Goal: Transaction & Acquisition: Book appointment/travel/reservation

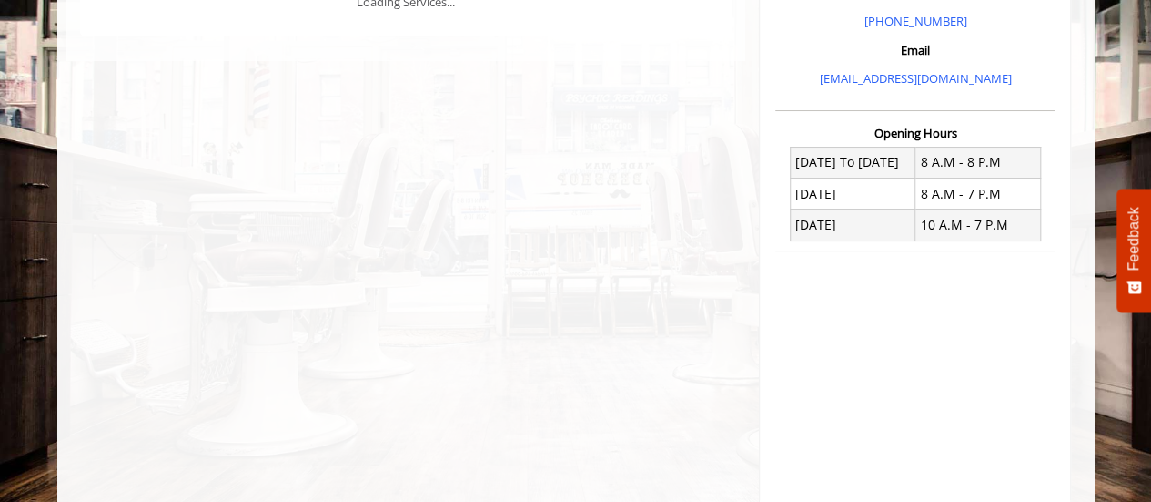
scroll to position [584, 0]
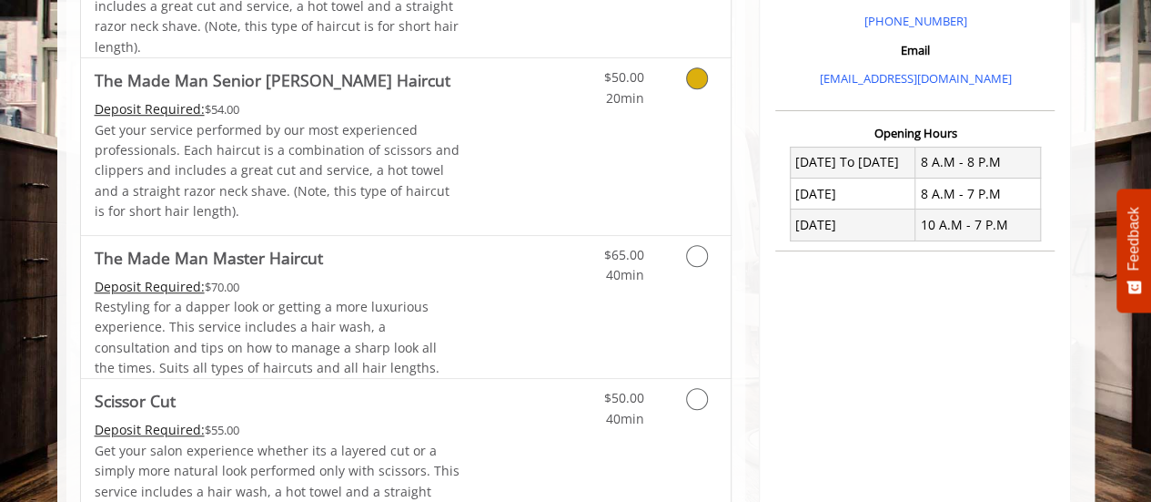
click at [608, 110] on div "$50.00 20min" at bounding box center [649, 146] width 163 height 176
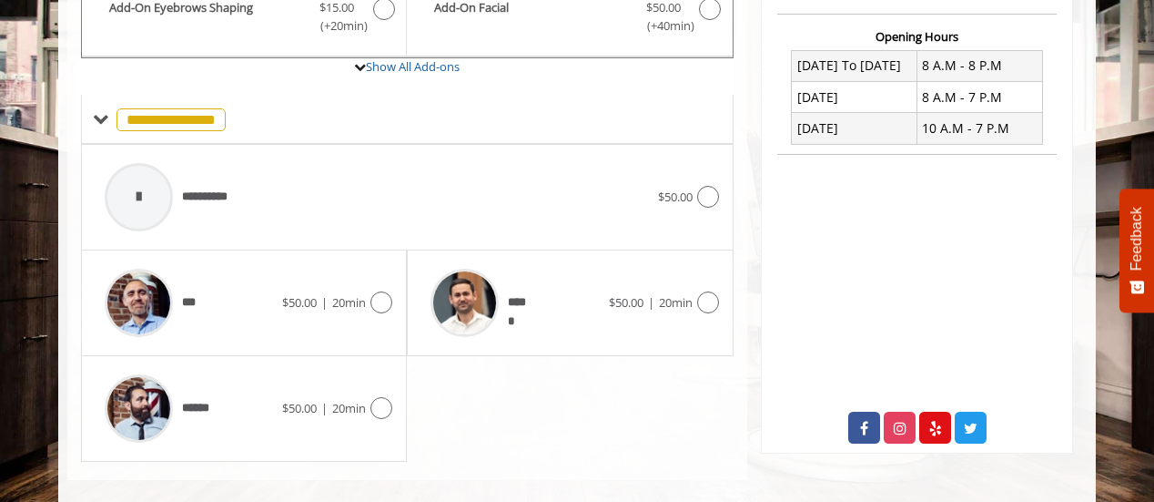
scroll to position [698, 0]
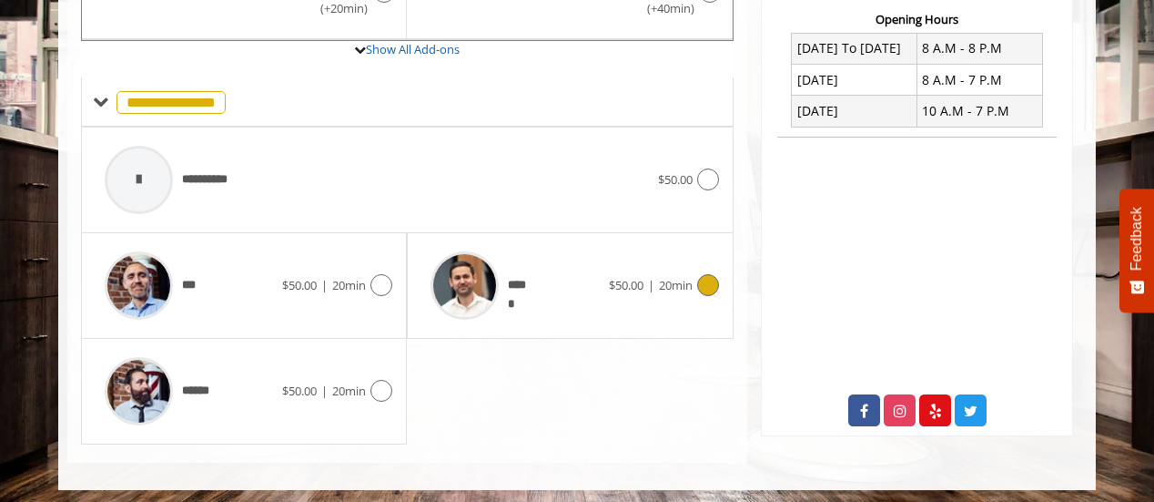
click at [588, 290] on div "*****" at bounding box center [514, 285] width 187 height 86
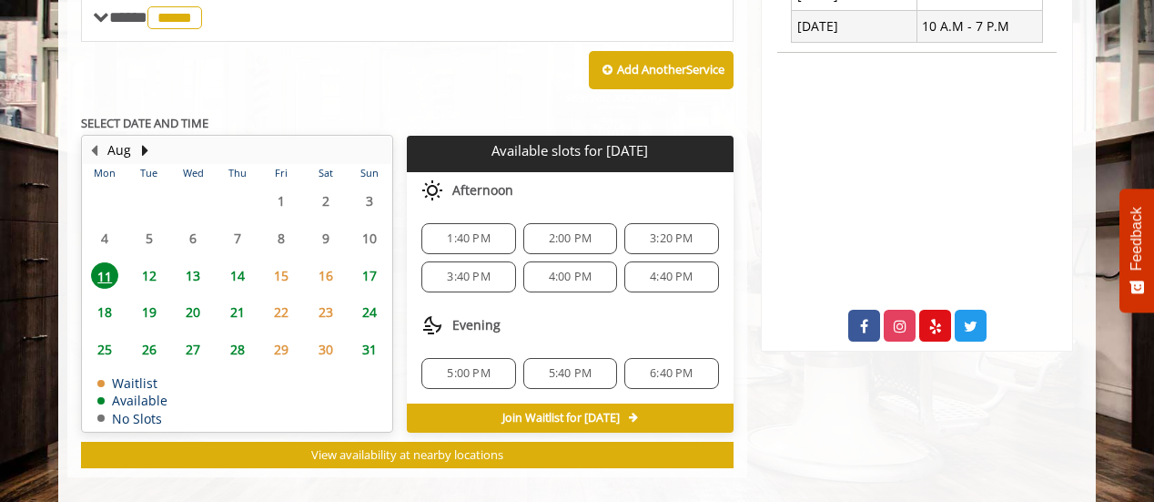
scroll to position [796, 0]
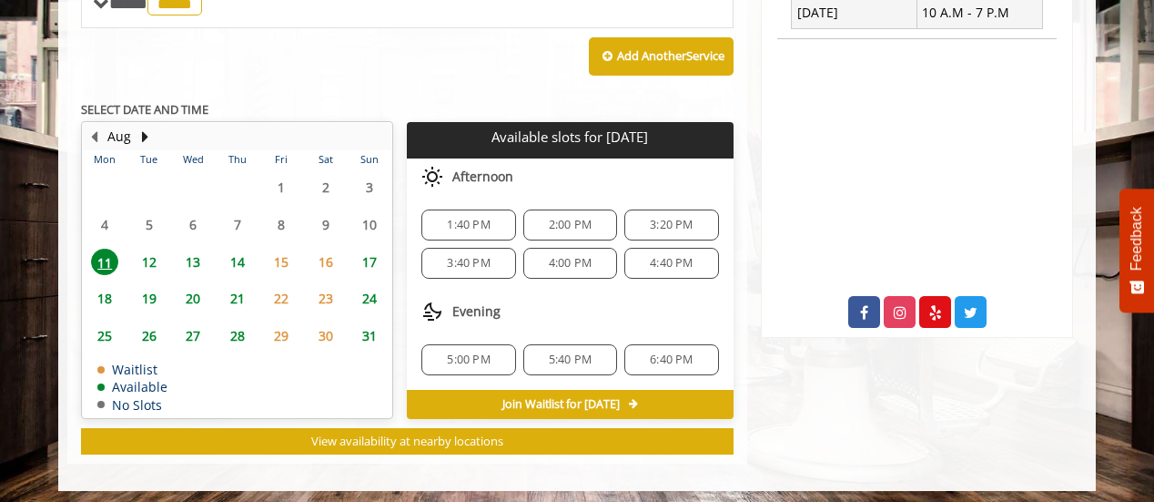
click at [496, 260] on span "3:40 PM" at bounding box center [468, 263] width 77 height 15
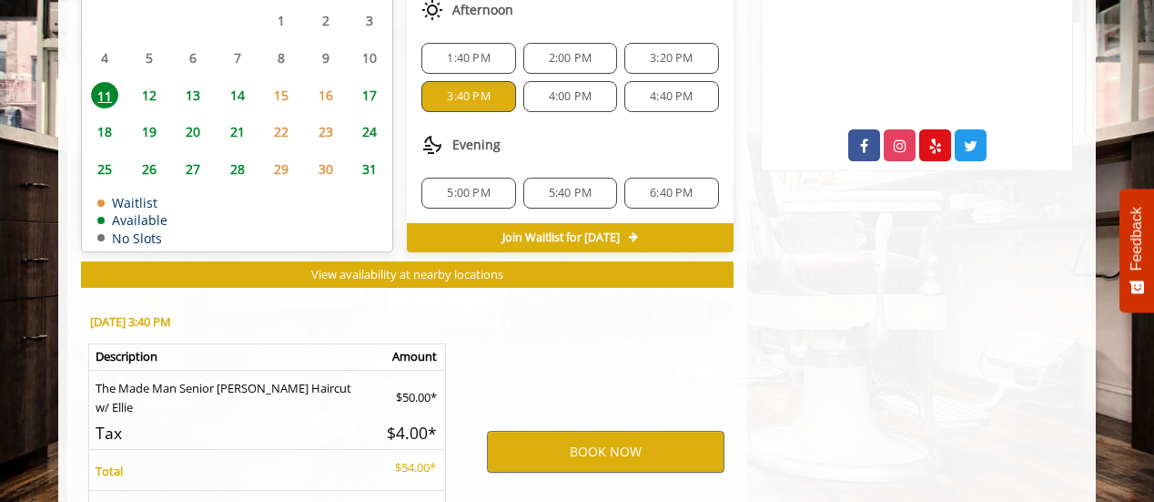
scroll to position [1123, 0]
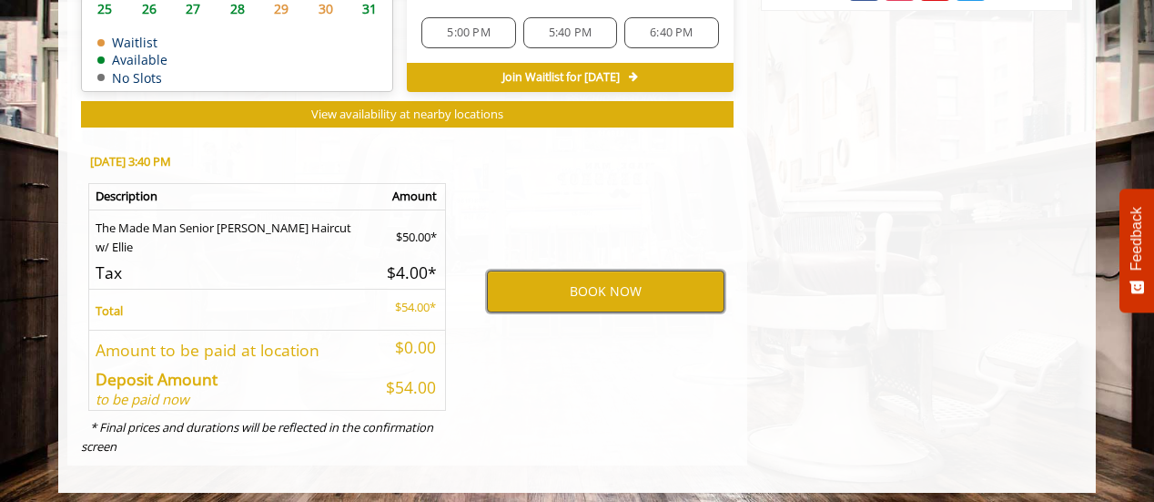
click at [610, 283] on button "BOOK NOW" at bounding box center [606, 291] width 238 height 42
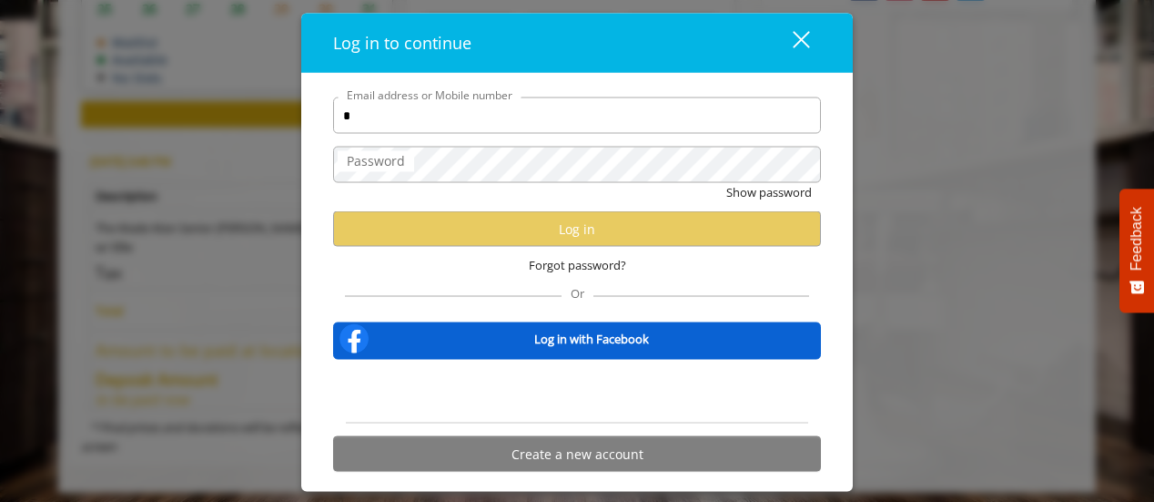
type input "**********"
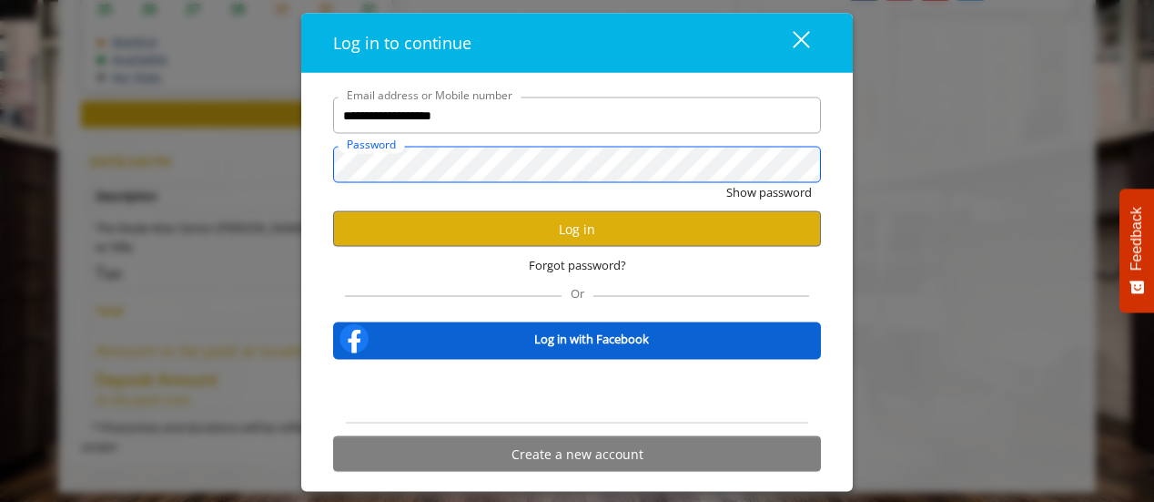
click at [726, 183] on button "Show password" at bounding box center [769, 192] width 86 height 19
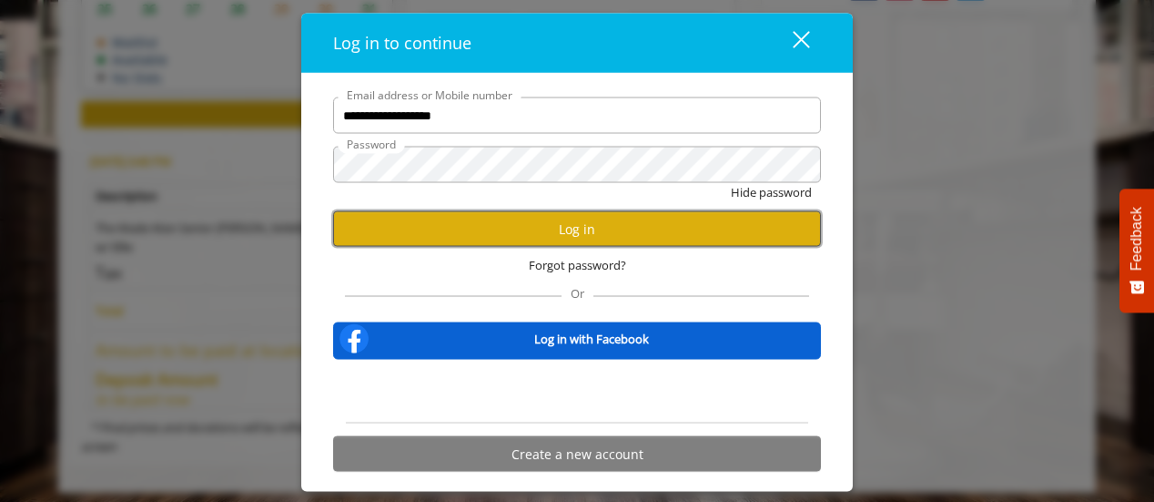
click at [650, 235] on button "Log in" at bounding box center [577, 228] width 488 height 35
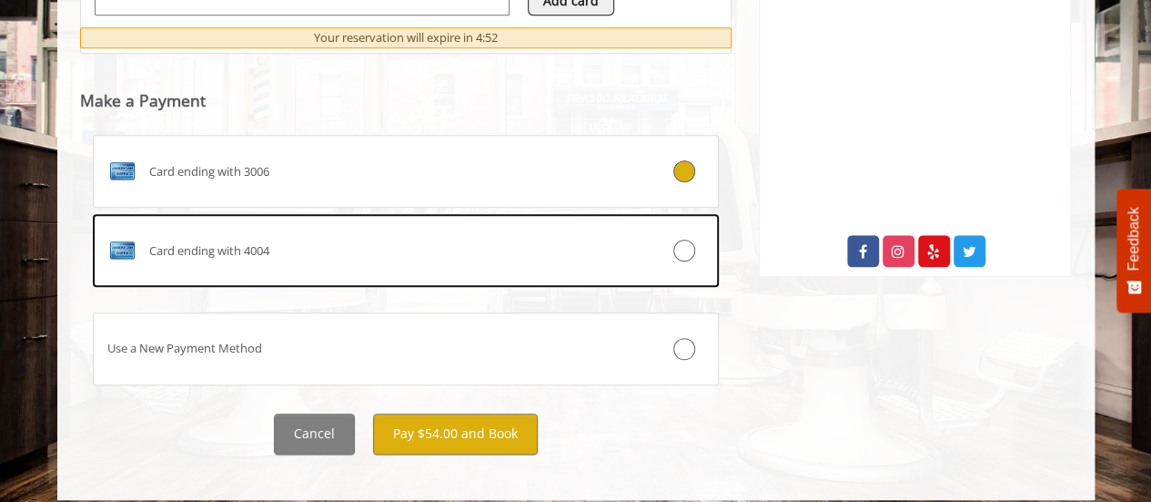
scroll to position [867, 0]
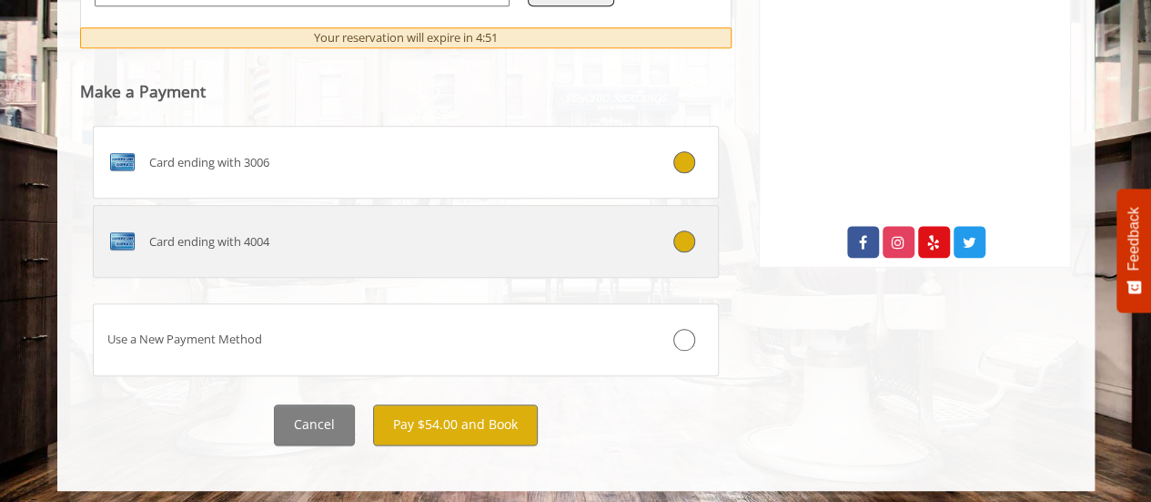
click at [603, 244] on div "Card ending with 4004" at bounding box center [354, 241] width 521 height 29
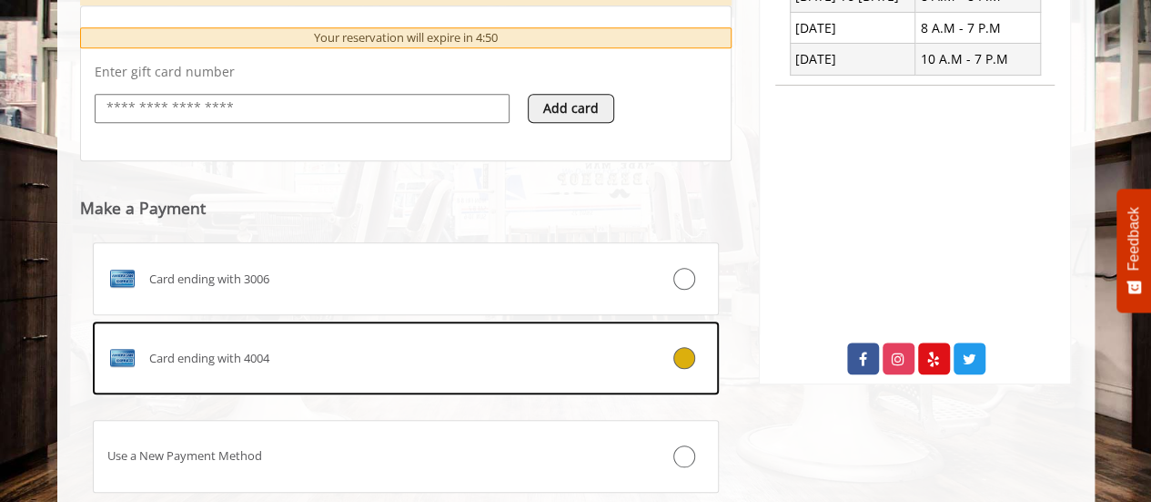
scroll to position [870, 0]
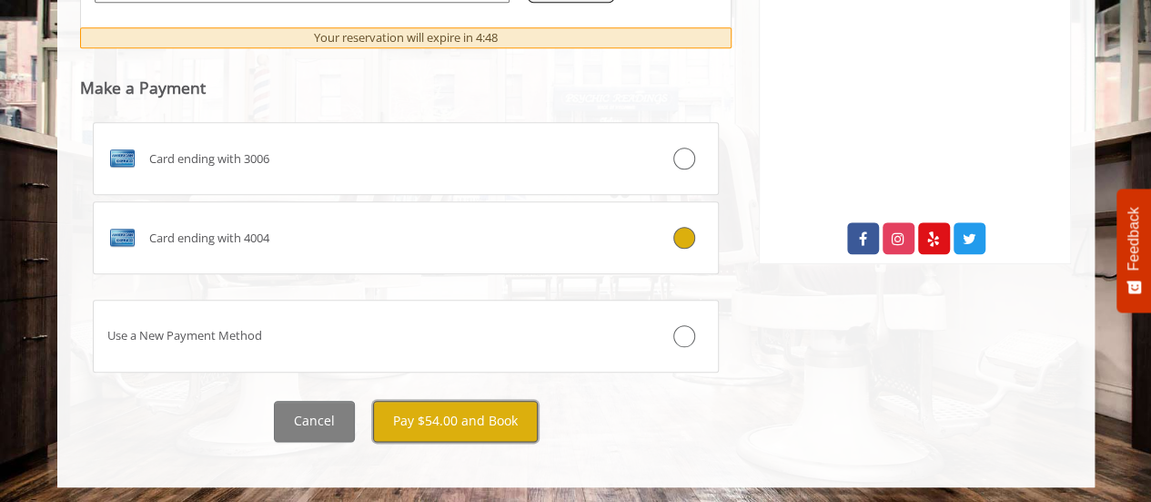
click at [492, 419] on button "Pay $54.00 and Book" at bounding box center [455, 421] width 165 height 41
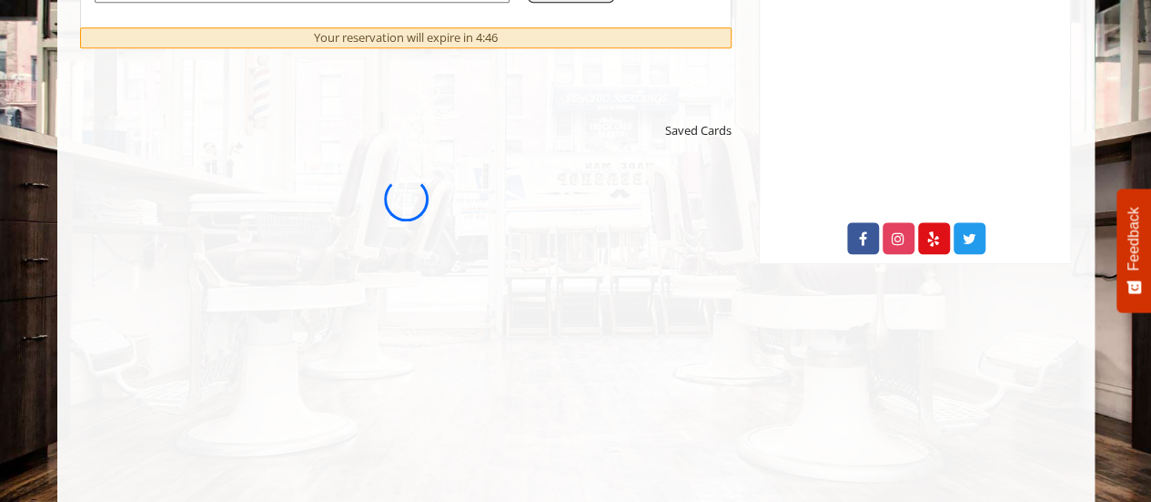
scroll to position [0, 0]
